Goal: Check status: Check status

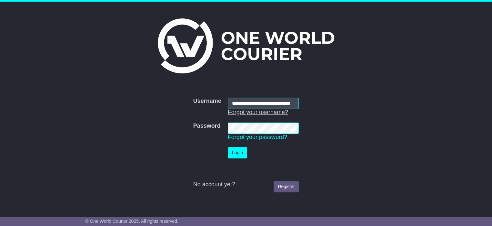
scroll to position [0, 14]
type input "**********"
click at [240, 154] on button "Login" at bounding box center [237, 152] width 19 height 11
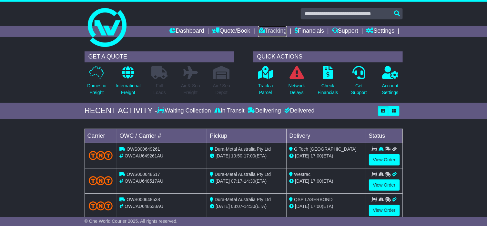
click at [264, 29] on link "Tracking" at bounding box center [272, 31] width 28 height 11
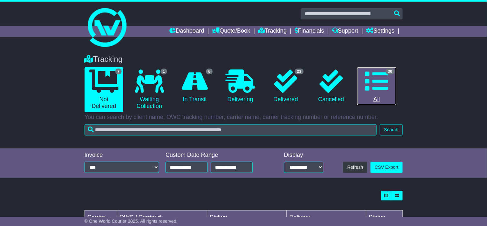
click at [376, 75] on icon at bounding box center [376, 80] width 23 height 23
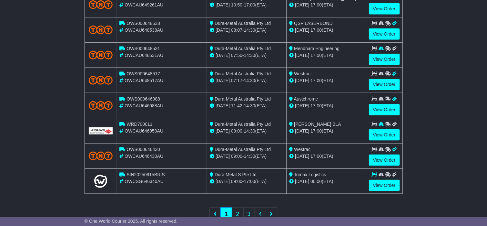
scroll to position [249, 0]
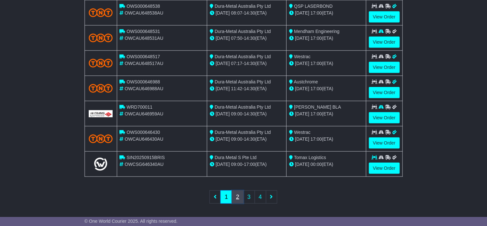
click at [239, 191] on link "2" at bounding box center [238, 196] width 12 height 13
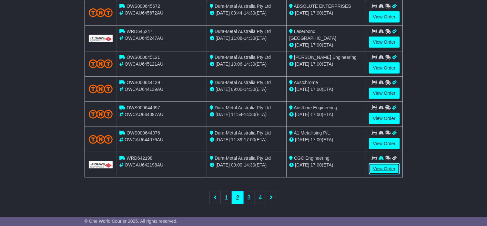
click at [381, 168] on link "View Order" at bounding box center [384, 168] width 31 height 11
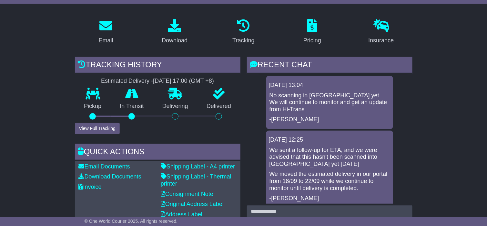
scroll to position [97, 0]
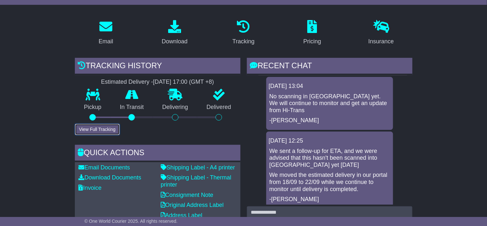
click at [90, 127] on button "View Full Tracking" at bounding box center [97, 129] width 45 height 11
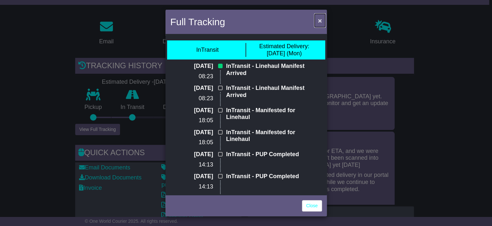
click at [320, 21] on span "×" at bounding box center [320, 20] width 4 height 7
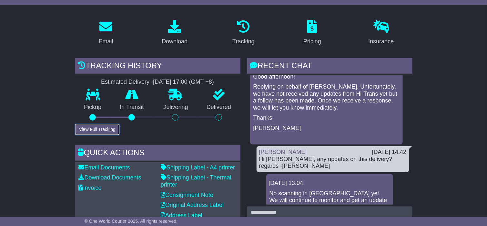
scroll to position [0, 0]
